Goal: Task Accomplishment & Management: Manage account settings

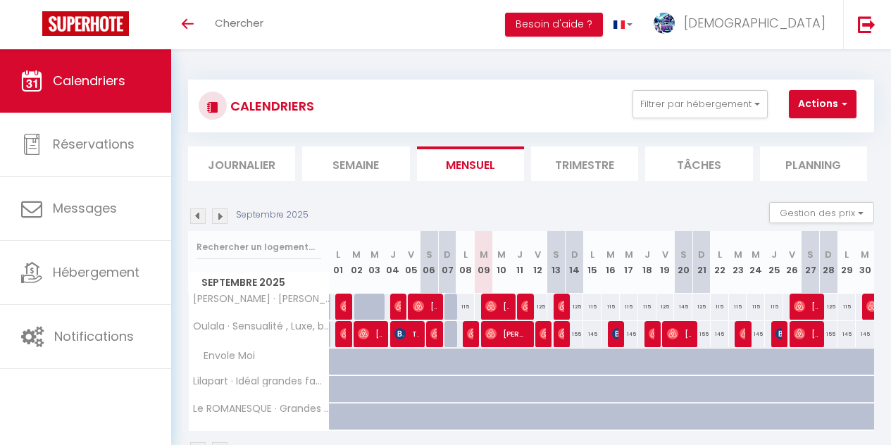
select select
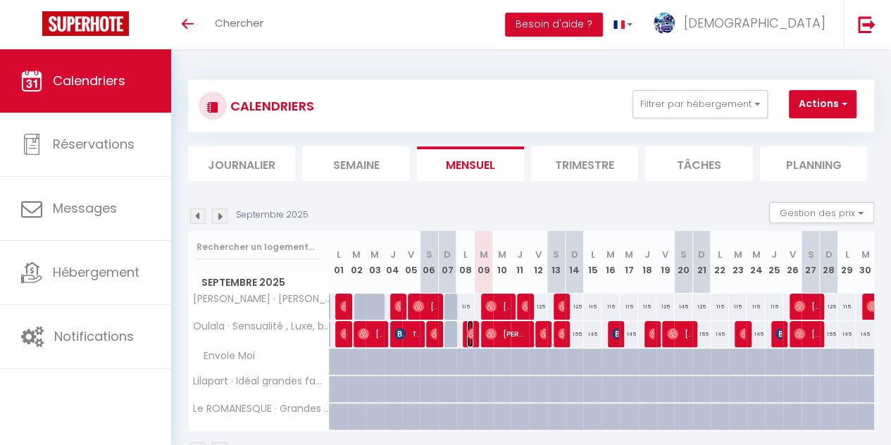
click at [467, 330] on img at bounding box center [472, 333] width 11 height 11
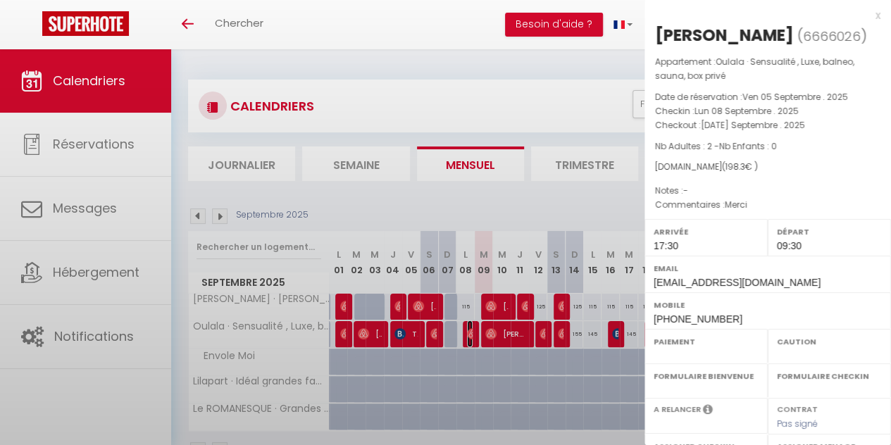
select select "OK"
select select "0"
select select "1"
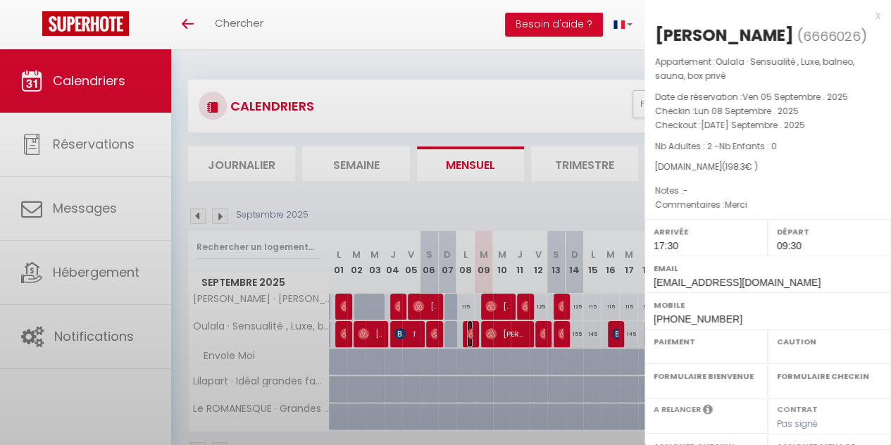
select select
select select "39066"
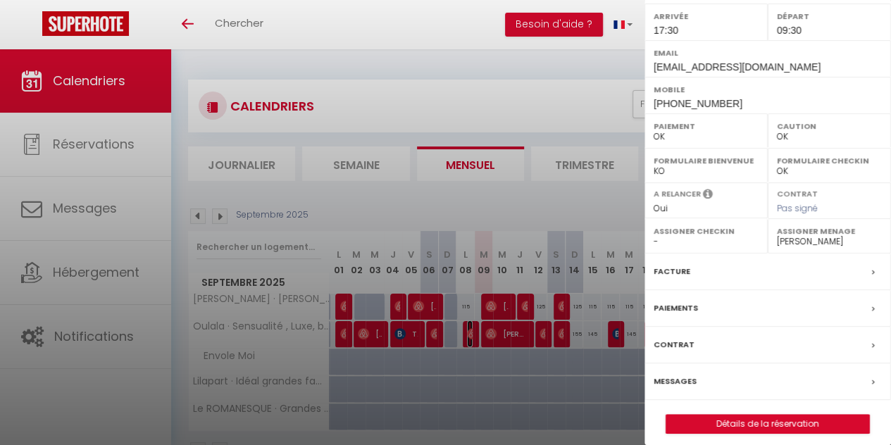
scroll to position [225, 0]
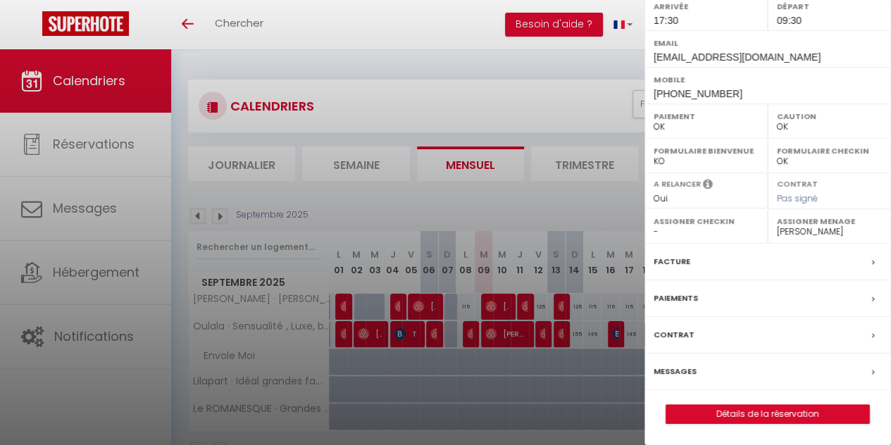
click at [392, 68] on div at bounding box center [445, 222] width 891 height 445
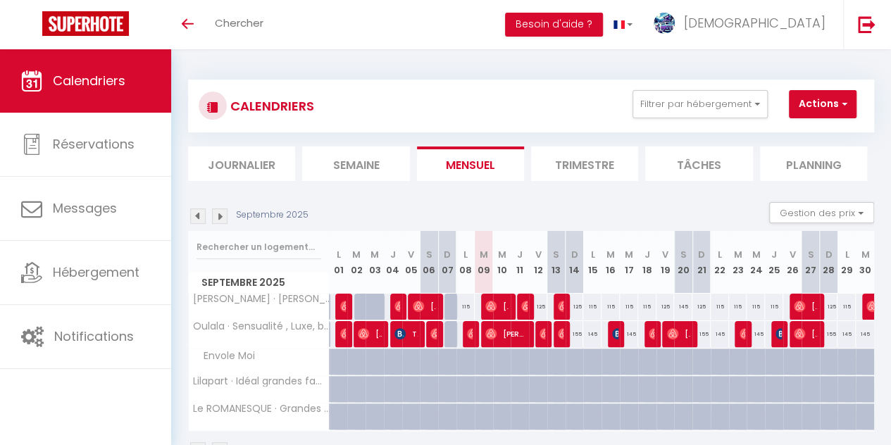
click at [589, 171] on li "Trimestre" at bounding box center [584, 163] width 107 height 34
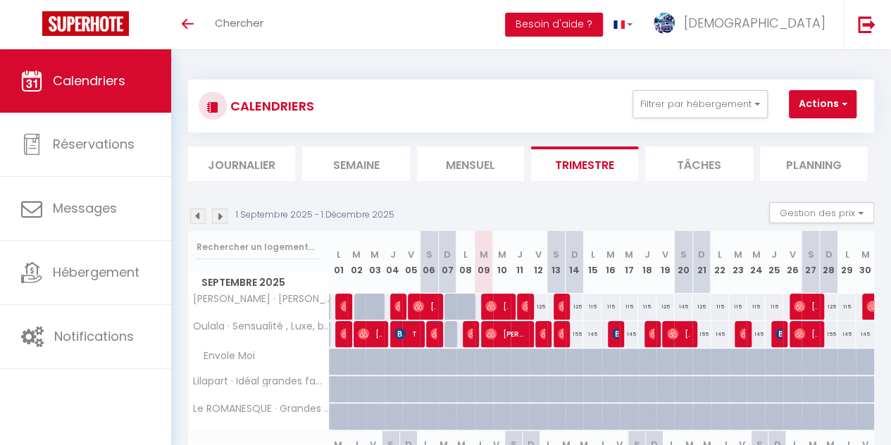
click at [441, 27] on div "Toggle menubar Chercher BUTTON Besoin d'aide ? Christope Paramètres" at bounding box center [491, 24] width 778 height 49
click at [453, 18] on div "Toggle menubar Chercher BUTTON Besoin d'aide ? Christope Paramètres" at bounding box center [491, 24] width 778 height 49
